Goal: Task Accomplishment & Management: Use online tool/utility

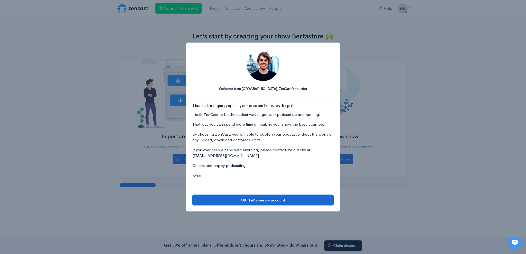
click at [255, 200] on button "OK! Let's see my account" at bounding box center [262, 200] width 141 height 11
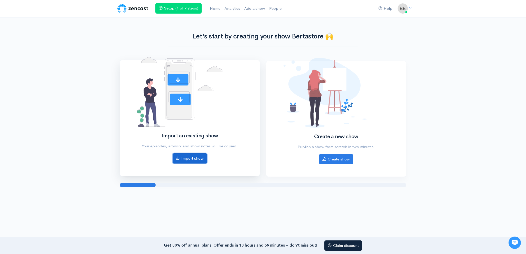
click at [197, 157] on link "Import show" at bounding box center [190, 159] width 34 height 11
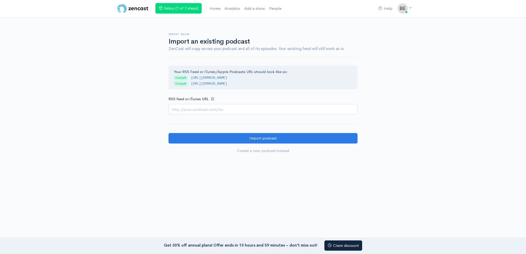
click at [225, 115] on form "Your RSS Feed or iTunes/Apple Podcasts URL should look like so: Example [URL][D…" at bounding box center [262, 111] width 189 height 91
click at [229, 106] on input "RSS feed or iTunes URL" at bounding box center [262, 109] width 189 height 11
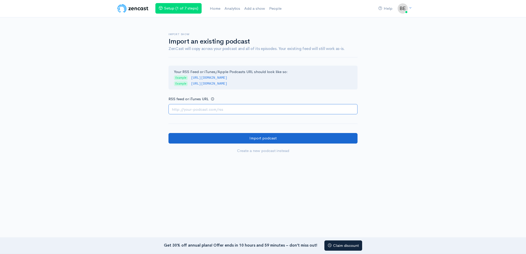
paste input "[URL][DOMAIN_NAME]"
type input "[URL][DOMAIN_NAME]"
click at [211, 136] on input "Import podcast" at bounding box center [262, 138] width 189 height 11
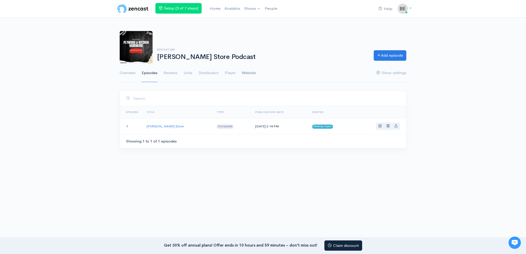
click at [251, 75] on link "Website" at bounding box center [249, 73] width 14 height 18
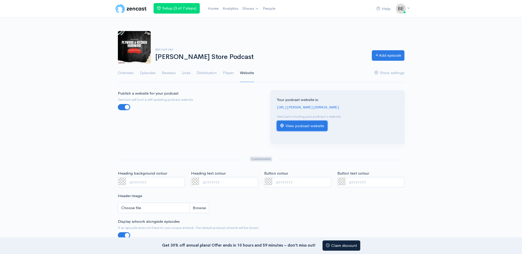
click at [300, 126] on link "View podcast website" at bounding box center [302, 126] width 51 height 11
